Goal: Task Accomplishment & Management: Complete application form

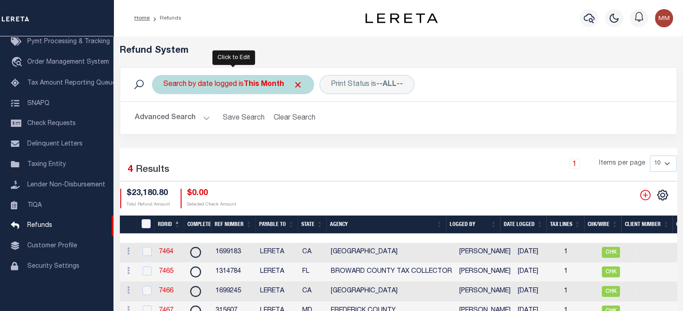
click at [229, 87] on div "Search by date logged is This Month" at bounding box center [233, 84] width 162 height 19
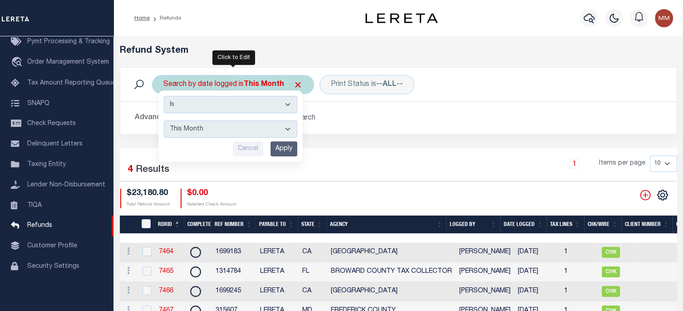
click at [220, 129] on select "This Month Last Month Last Three Months This Year Last Year" at bounding box center [231, 128] width 134 height 17
select select "Last Month"
click at [164, 120] on select "This Month Last Month Last Three Months This Year Last Year" at bounding box center [231, 128] width 134 height 17
click at [283, 147] on input "Apply" at bounding box center [284, 148] width 27 height 15
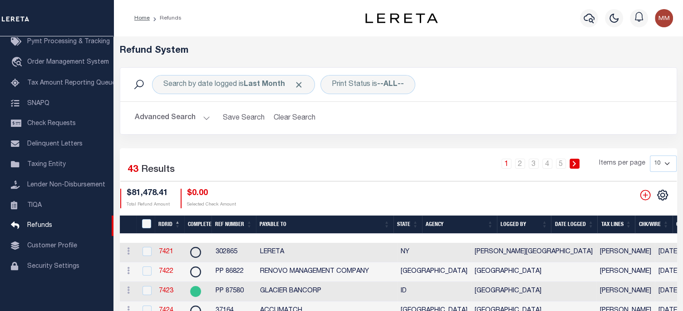
click at [660, 162] on select "10 25 50 100" at bounding box center [663, 163] width 27 height 16
select select "100"
click at [650, 155] on select "10 25 50 100" at bounding box center [663, 163] width 27 height 16
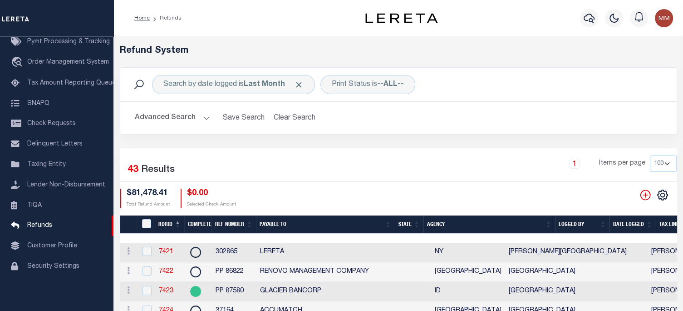
click at [632, 223] on th "Date Logged" at bounding box center [633, 224] width 46 height 19
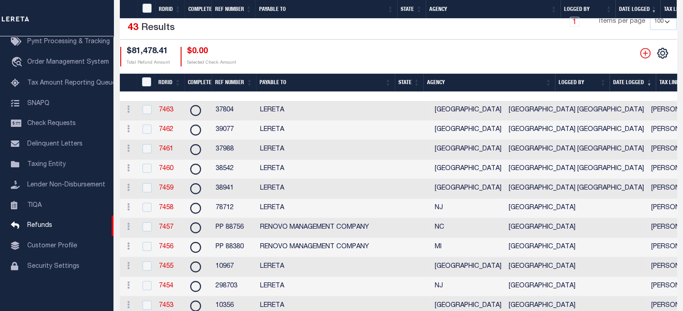
scroll to position [227, 0]
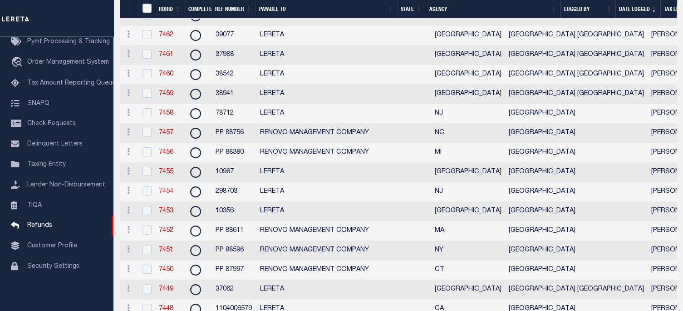
click at [167, 194] on link "7454" at bounding box center [166, 191] width 15 height 6
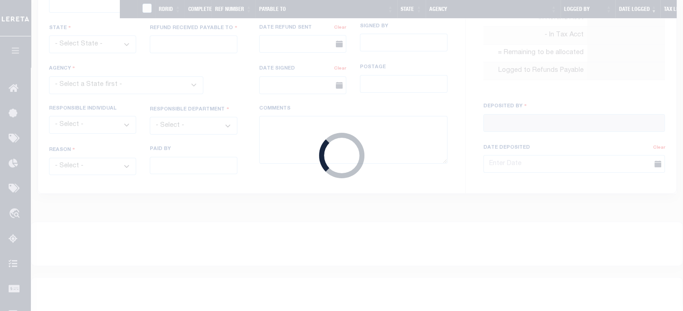
radio input "true"
type input "298703"
type input "$1,192.91"
select select "NJ"
type input "LERETA"
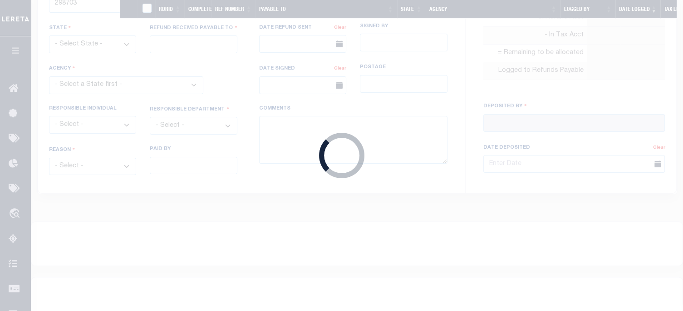
select select
select select "COL"
select select "OVP"
type textarea "DEPOSITING CK [DATE]"
type input "[PERSON_NAME]"
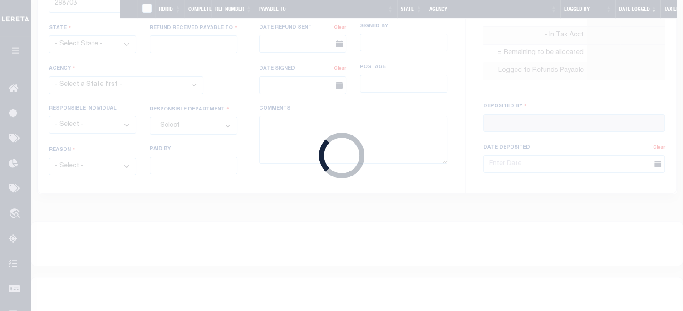
type input "[DATE]"
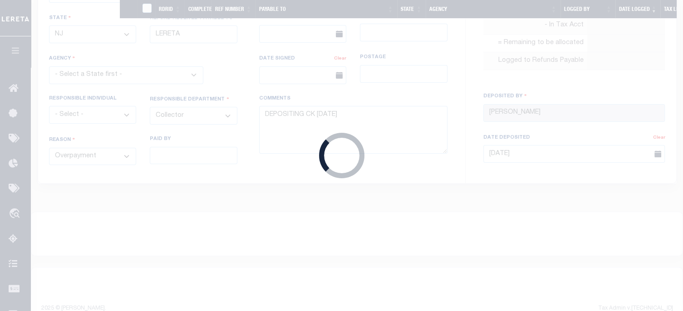
select select "3402104000"
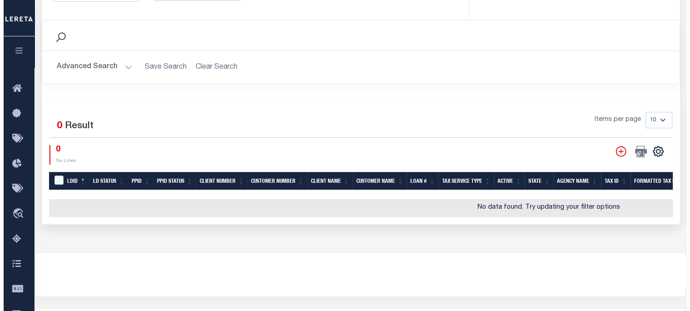
scroll to position [409, 0]
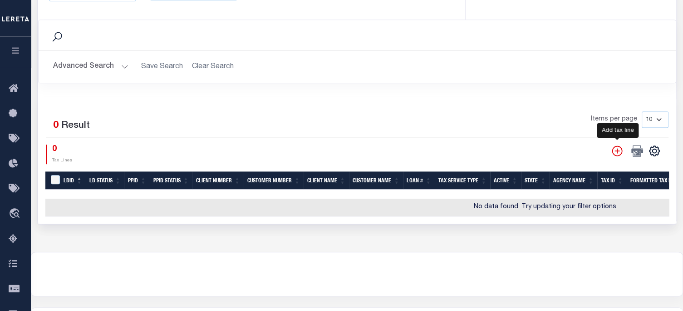
click at [618, 149] on icon "" at bounding box center [618, 151] width 12 height 12
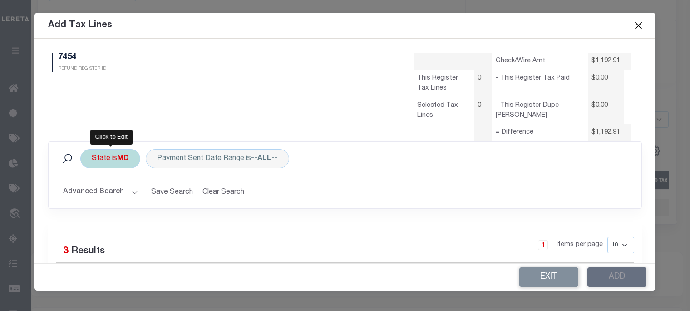
click at [114, 158] on div "State is MD" at bounding box center [110, 158] width 60 height 19
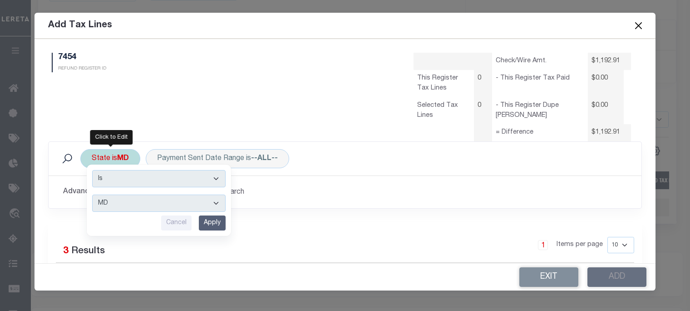
click at [119, 204] on select "AK AL AR AZ CA CO CT DC DE FL [GEOGRAPHIC_DATA] GU HI IA ID IL IN KS [GEOGRAPHI…" at bounding box center [159, 202] width 134 height 17
select select "NJ"
click at [92, 194] on select "AK AL AR AZ CA CO CT DC DE FL [GEOGRAPHIC_DATA] GU HI IA ID IL IN KS [GEOGRAPHI…" at bounding box center [159, 202] width 134 height 17
click at [209, 222] on input "Apply" at bounding box center [212, 222] width 27 height 15
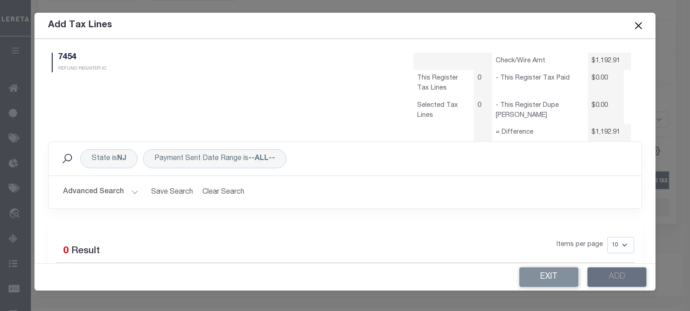
click at [131, 191] on button "Advanced Search" at bounding box center [100, 192] width 75 height 18
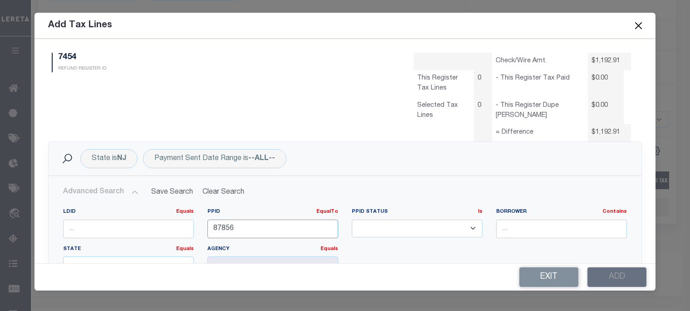
drag, startPoint x: 265, startPoint y: 229, endPoint x: 7, endPoint y: 248, distance: 258.2
click at [7, 248] on form "Add Tax Lines 7454 REFUND REGISTER ID Check/Wire Amt. 0" at bounding box center [345, 151] width 690 height 277
type input "78359"
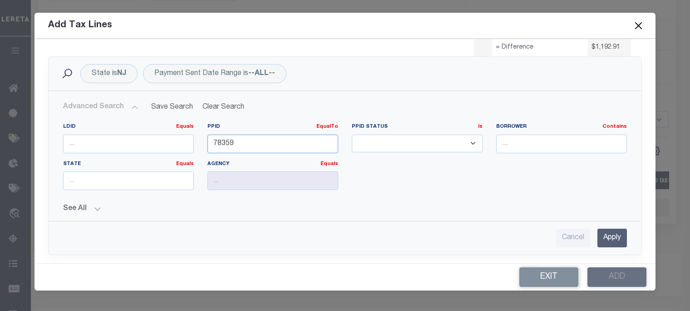
scroll to position [91, 0]
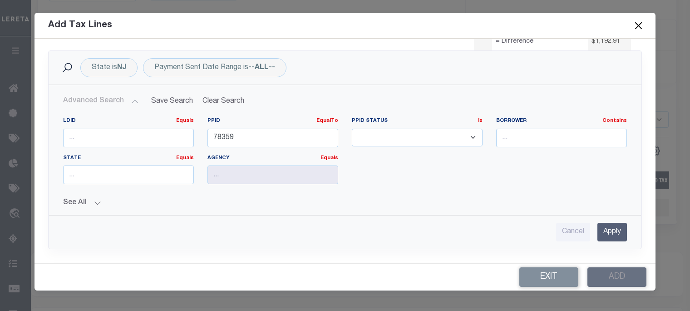
click at [602, 233] on input "Apply" at bounding box center [613, 232] width 30 height 19
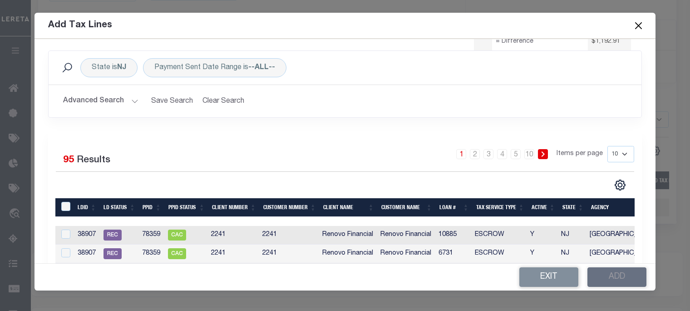
click at [618, 152] on select "10 25 50 100" at bounding box center [621, 154] width 27 height 16
select select "100"
click at [608, 146] on select "10 25 50 100" at bounding box center [621, 154] width 27 height 16
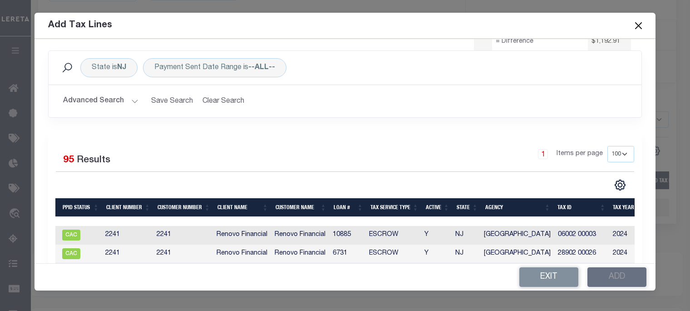
scroll to position [0, 106]
click at [341, 206] on th "Loan #" at bounding box center [348, 207] width 37 height 19
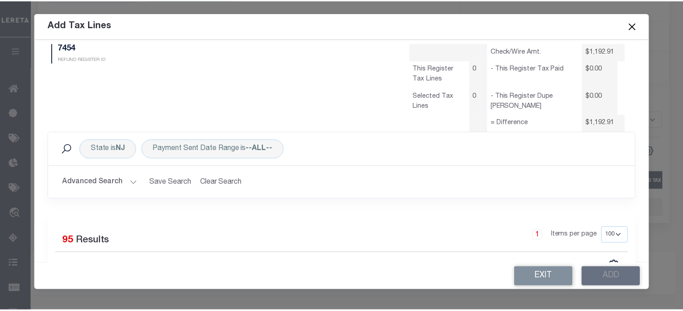
scroll to position [0, 0]
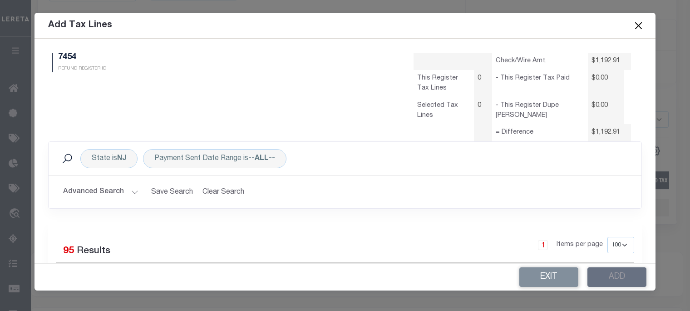
click at [639, 25] on button "Close" at bounding box center [639, 26] width 12 height 12
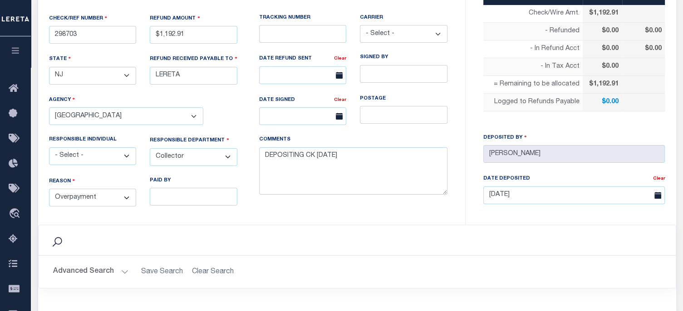
scroll to position [189, 0]
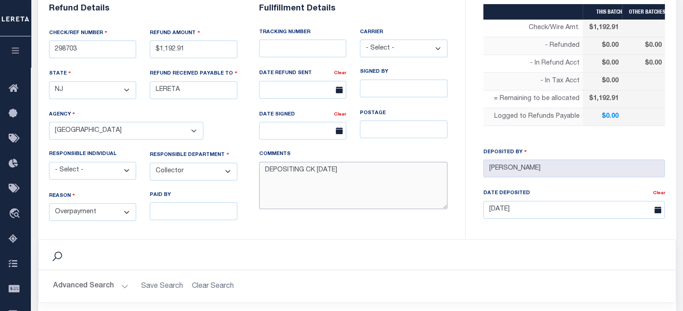
click at [341, 168] on textarea "DEPOSITING CK [DATE]" at bounding box center [353, 186] width 188 height 48
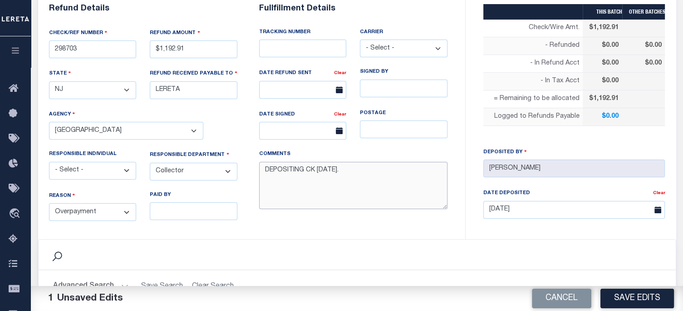
click at [346, 171] on textarea "DEPOSITING CK [DATE]." at bounding box center [353, 186] width 188 height 48
paste textarea "LOAN NO TAX ID 8949 14501 00031 8949 19001 00019"
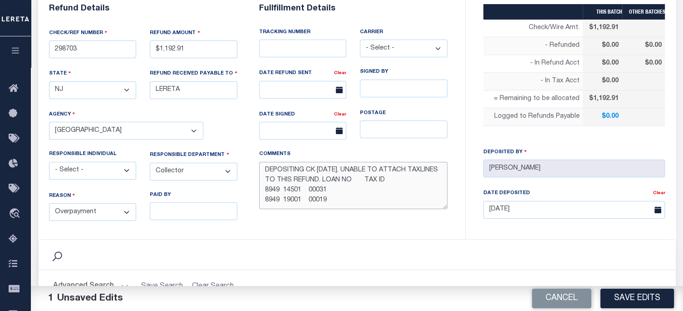
click at [355, 180] on textarea "DEPOSITING CK [DATE]. UNABLE TO ATTACH TAXLINES TO THIS REFUND. LOAN NO TAX ID …" at bounding box center [353, 186] width 188 height 48
drag, startPoint x: 278, startPoint y: 191, endPoint x: 263, endPoint y: 189, distance: 15.5
click at [263, 189] on textarea "DEPOSITING CK [DATE]. UNABLE TO ATTACH TAXLINES TO THIS REFUND. LOAN NO 8949 TA…" at bounding box center [353, 186] width 188 height 48
click at [265, 191] on textarea "DEPOSITING CK [DATE]. UNABLE TO ATTACH TAXLINES TO THIS REFUND. LOAN NO 8949 TA…" at bounding box center [353, 186] width 188 height 48
click at [405, 179] on textarea "DEPOSITING CK [DATE]. UNABLE TO ATTACH TAXLINES TO THIS REFUND. LOAN NO 8949 TA…" at bounding box center [353, 186] width 188 height 48
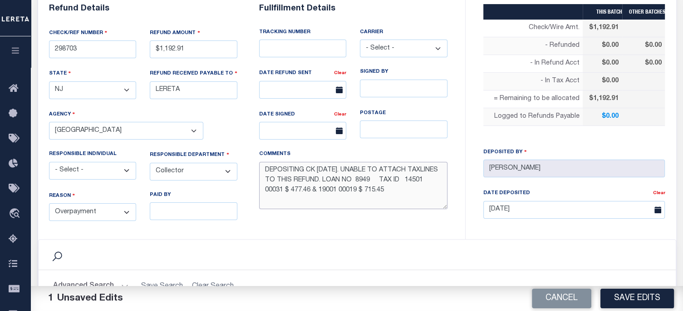
drag, startPoint x: 320, startPoint y: 178, endPoint x: 370, endPoint y: 183, distance: 50.7
click at [370, 183] on textarea "DEPOSITING CK [DATE]. UNABLE TO ATTACH TAXLINES TO THIS REFUND. LOAN NO 8949 TA…" at bounding box center [353, 186] width 188 height 48
type textarea "DEPOSITING CK [DATE]. UNABLE TO ATTACH TAXLINES TO THIS REFUND. LOAN NO 8949 TA…"
click at [457, 240] on div "Search" at bounding box center [358, 254] width 638 height 30
click at [637, 291] on button "Save Edits" at bounding box center [638, 298] width 74 height 20
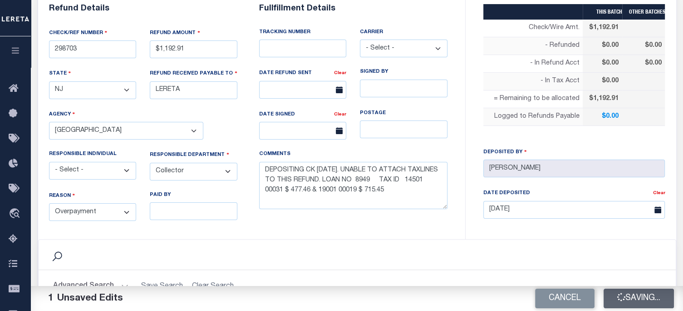
type input "$1,192.91"
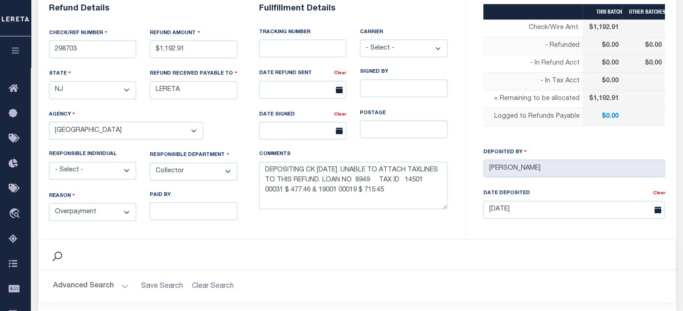
click at [499, 247] on div "Search" at bounding box center [357, 254] width 623 height 15
click at [417, 198] on textarea "DEPOSITING CK [DATE]. UNABLE TO ATTACH TAXLINES TO THIS REFUND. LOAN NO 8949 TA…" at bounding box center [353, 186] width 188 height 48
click at [550, 260] on div "Search" at bounding box center [358, 254] width 638 height 30
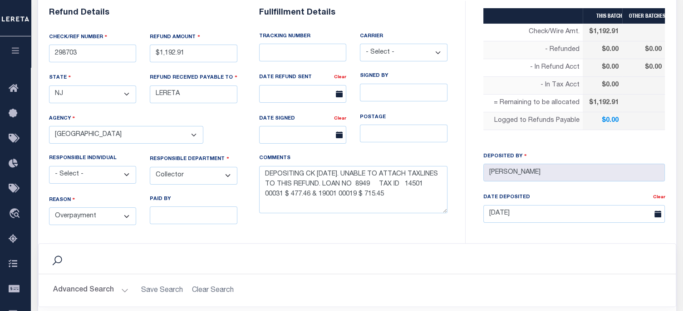
scroll to position [326, 0]
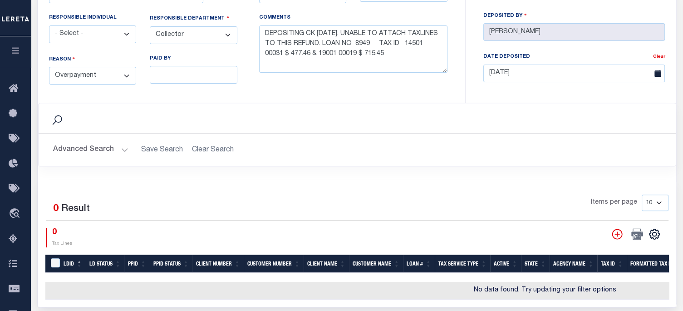
click at [500, 144] on h2 "Advanced Search Save Search Clear Search" at bounding box center [357, 150] width 623 height 18
click at [421, 120] on div "Search" at bounding box center [357, 117] width 623 height 15
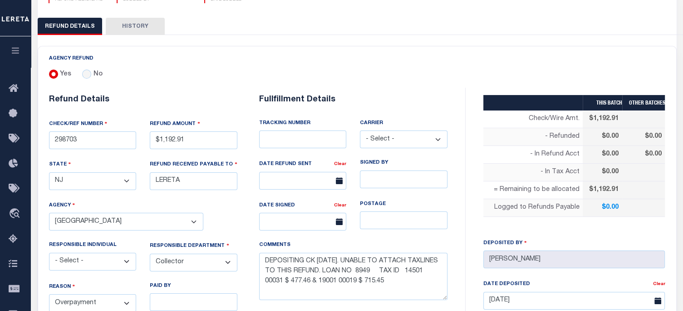
select select "100"
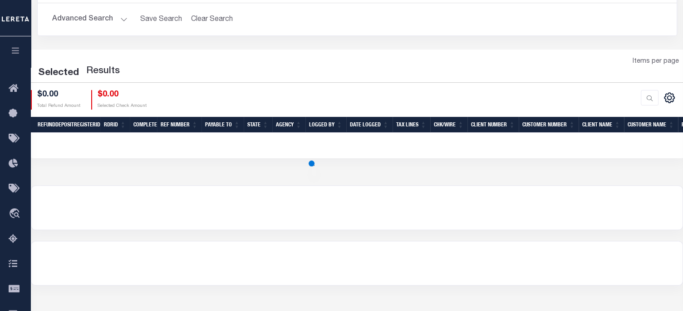
scroll to position [171, 0]
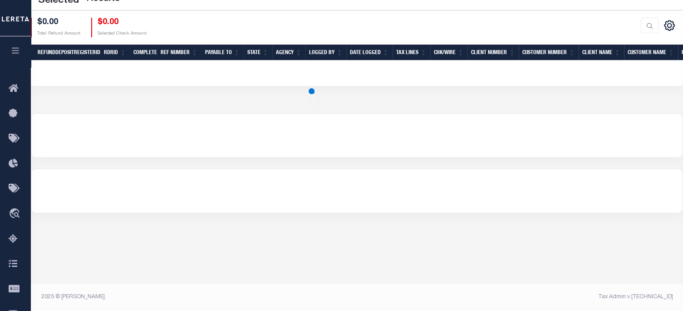
select select "100"
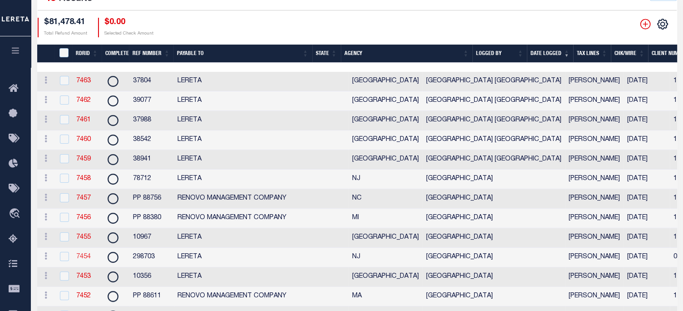
click at [88, 260] on link "7454" at bounding box center [83, 256] width 15 height 6
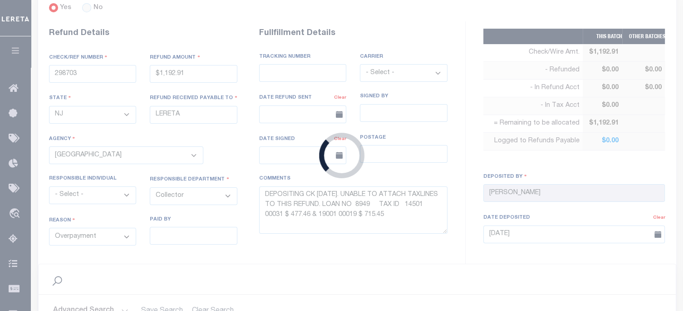
type input "$1,192.91"
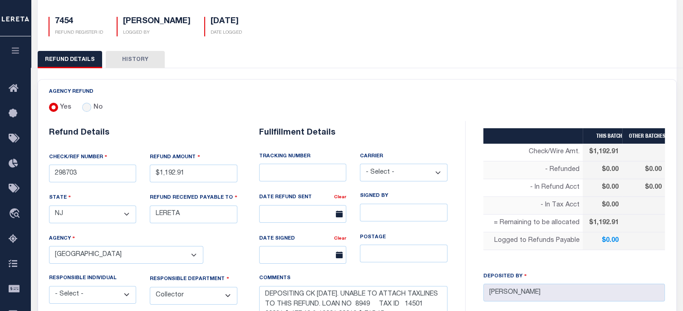
scroll to position [136, 0]
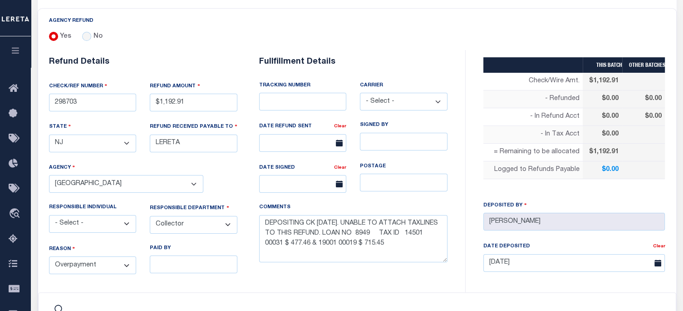
select select "100"
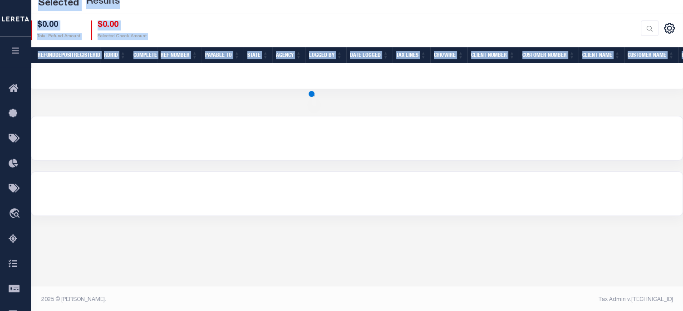
scroll to position [171, 0]
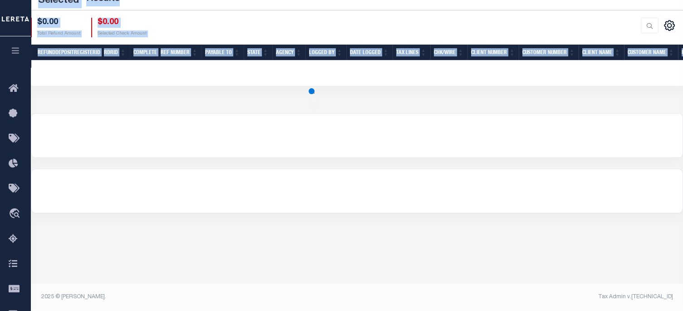
select select "100"
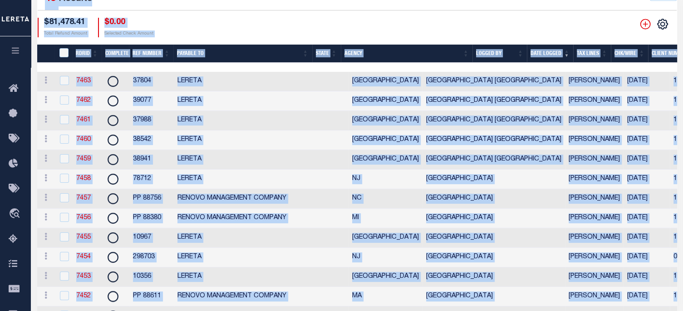
click at [418, 19] on div "CSV Export Selected Print Show Filter Show Search Columns 0: 1: RefundDepositRe…" at bounding box center [517, 28] width 320 height 20
